Goal: Task Accomplishment & Management: Use online tool/utility

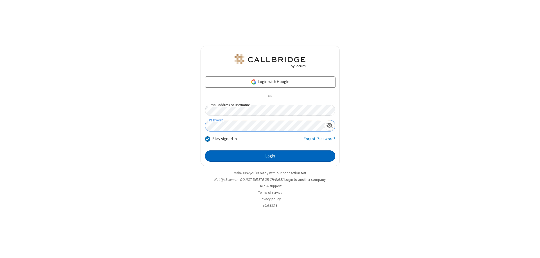
click at [270, 156] on button "Login" at bounding box center [270, 155] width 130 height 11
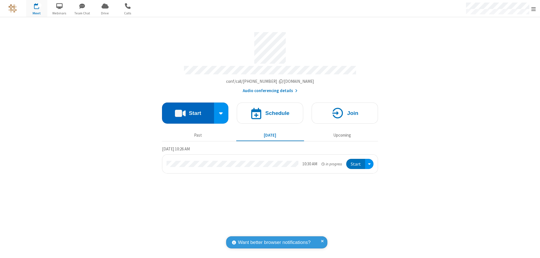
click at [188, 110] on button "Start" at bounding box center [188, 112] width 52 height 21
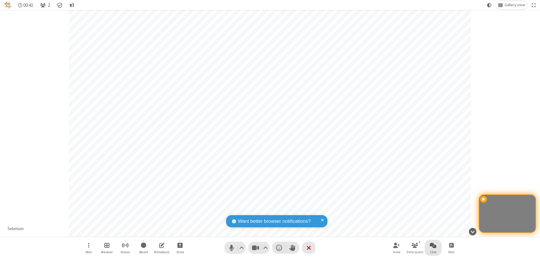
click at [433, 245] on span "Open chat" at bounding box center [433, 244] width 7 height 7
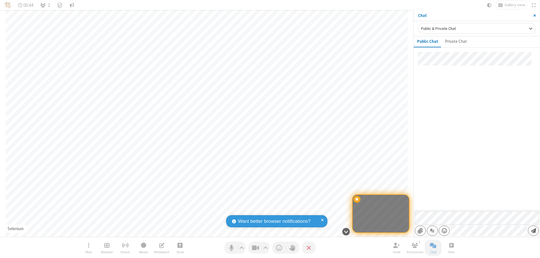
click at [533, 230] on span "Send message" at bounding box center [533, 231] width 5 height 6
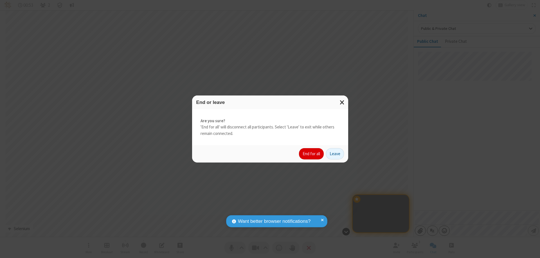
click at [312, 154] on button "End for all" at bounding box center [311, 153] width 25 height 11
